Goal: Information Seeking & Learning: Compare options

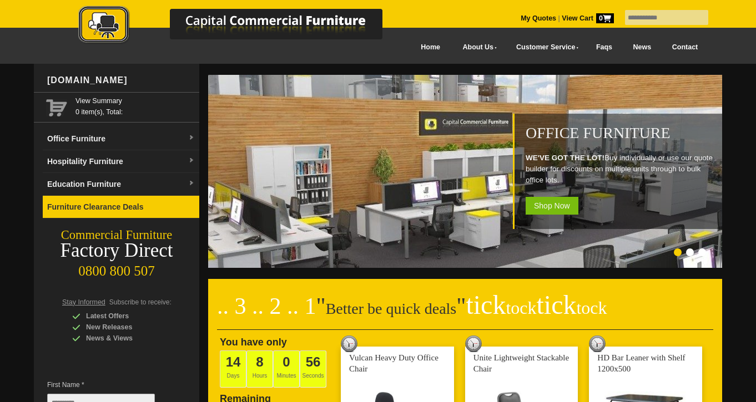
click at [124, 203] on link "Furniture Clearance Deals" at bounding box center [121, 207] width 156 height 23
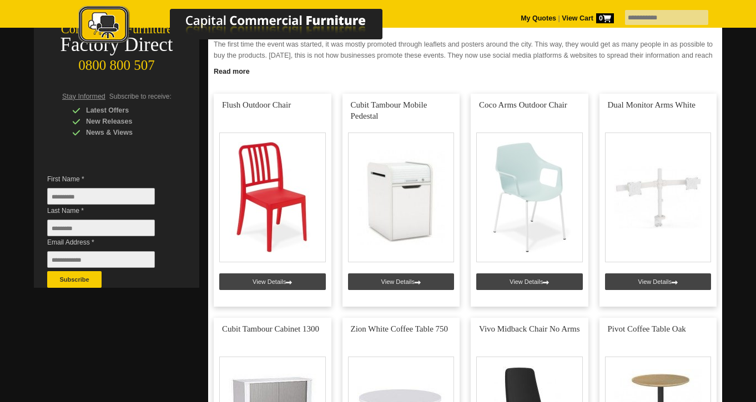
scroll to position [206, 0]
click at [413, 281] on link at bounding box center [401, 200] width 118 height 213
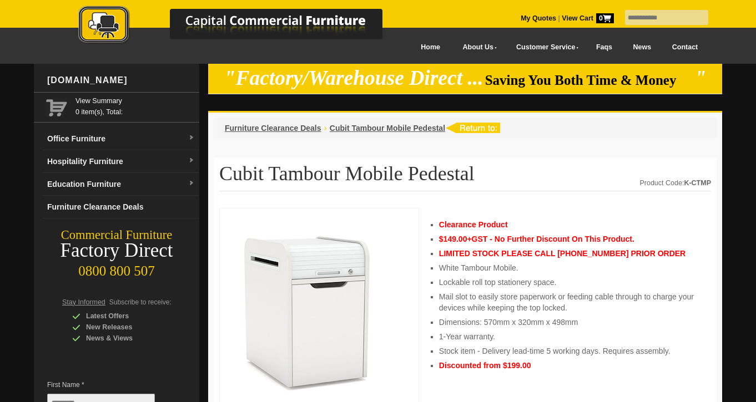
scroll to position [70, 0]
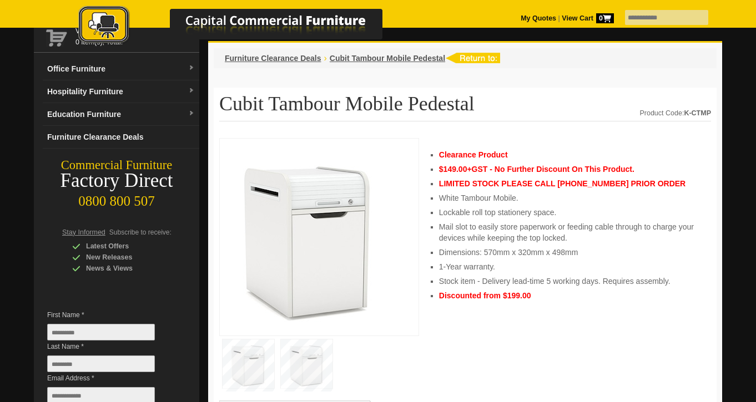
click at [309, 373] on img at bounding box center [307, 364] width 52 height 49
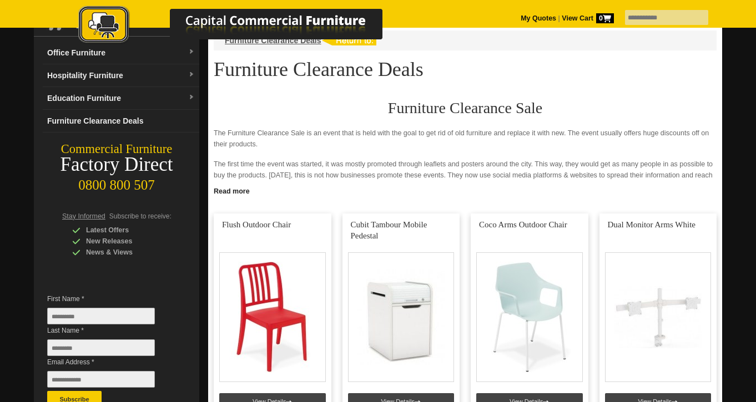
scroll to position [85, 0]
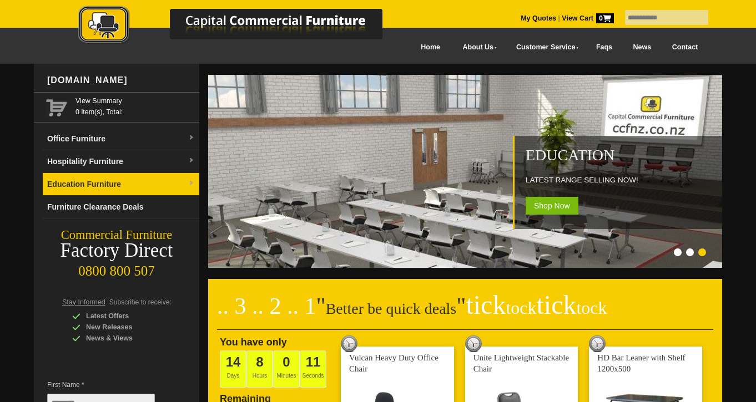
click at [187, 184] on link "Education Furniture" at bounding box center [121, 184] width 156 height 23
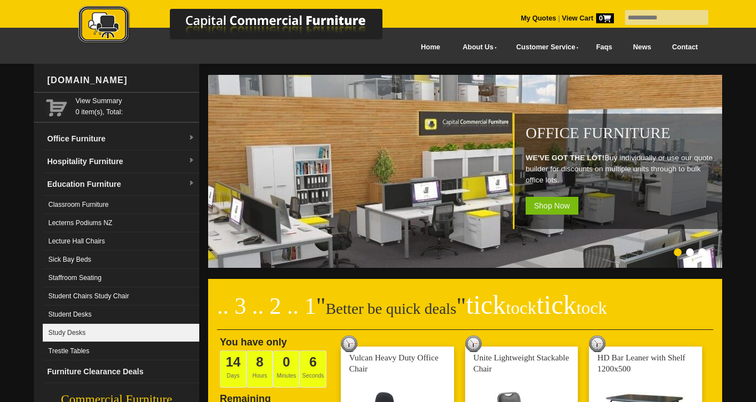
click at [74, 326] on link "Study Desks" at bounding box center [121, 333] width 156 height 18
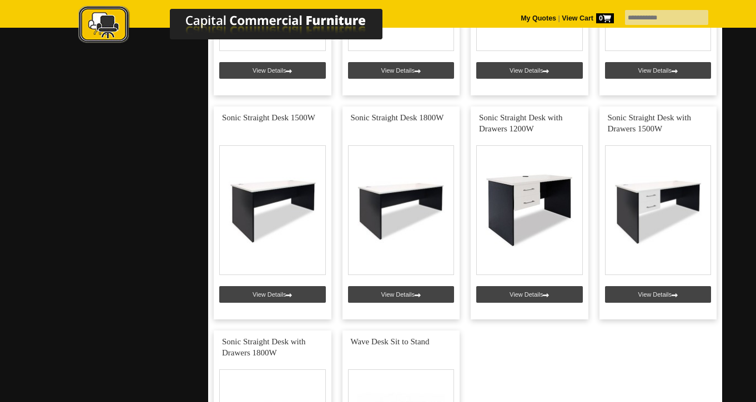
scroll to position [1315, 0]
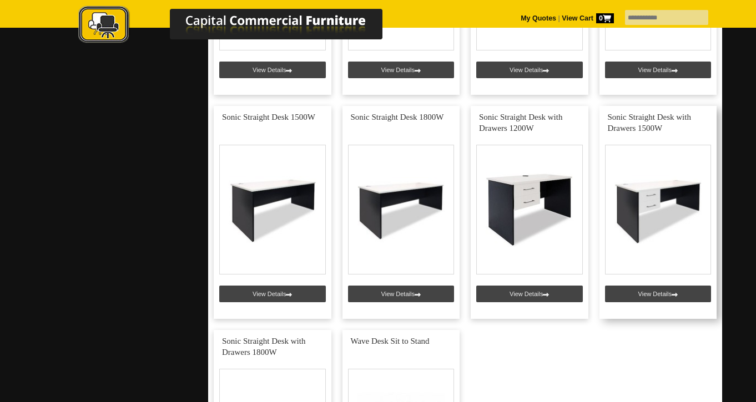
click at [640, 293] on link at bounding box center [658, 212] width 118 height 213
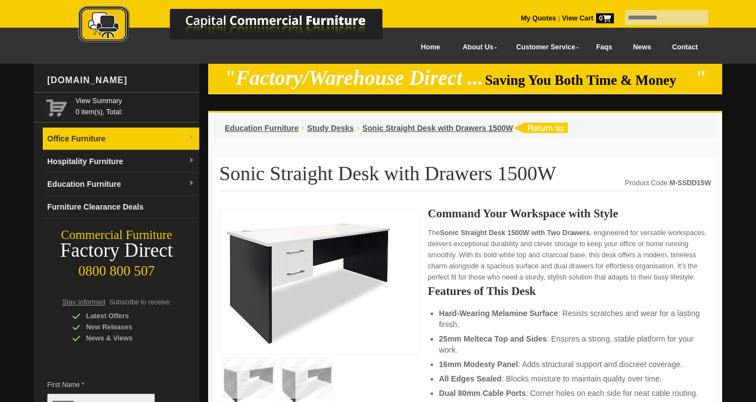
click at [76, 134] on link "Office Furniture" at bounding box center [121, 139] width 156 height 23
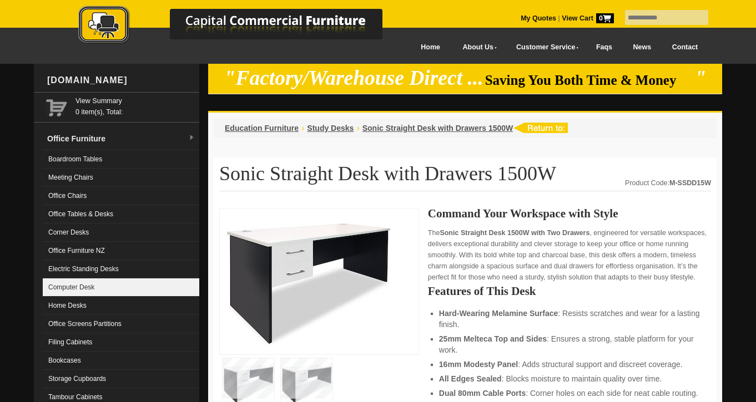
click at [81, 294] on link "Computer Desk" at bounding box center [121, 288] width 156 height 18
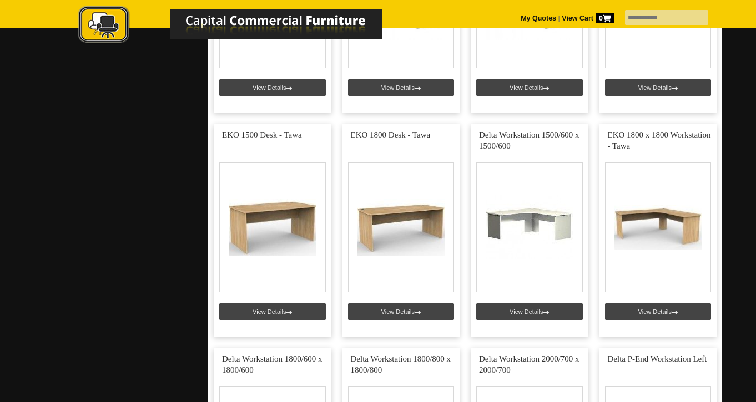
scroll to position [1299, 0]
